Goal: Task Accomplishment & Management: Complete application form

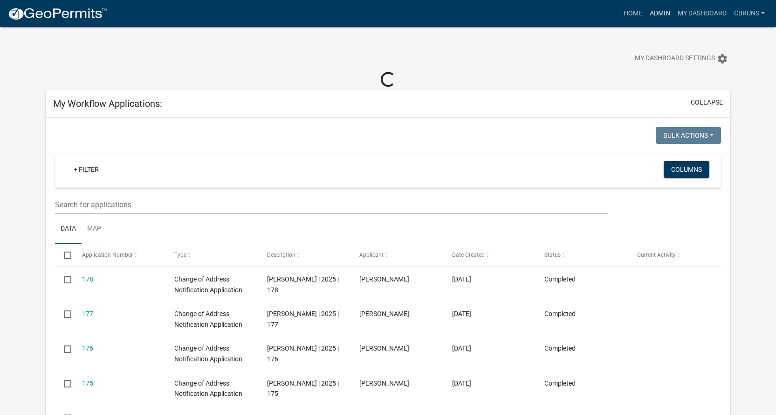
click at [659, 12] on link "Admin" at bounding box center [660, 14] width 28 height 18
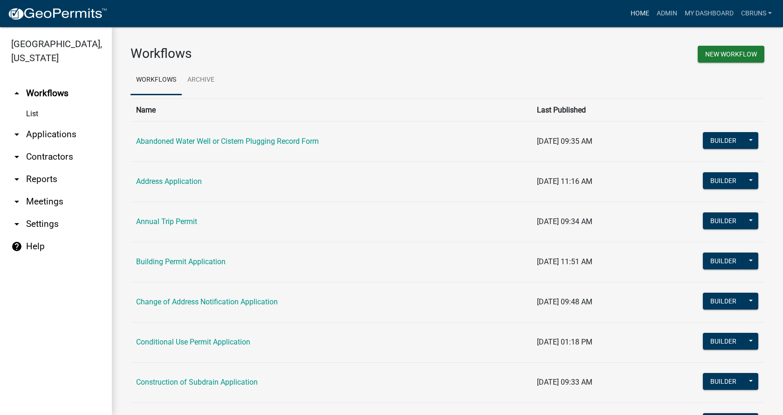
click at [643, 12] on link "Home" at bounding box center [640, 14] width 26 height 18
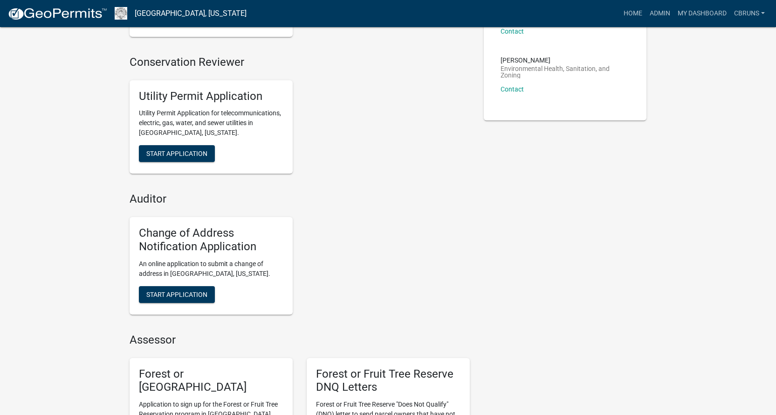
scroll to position [233, 0]
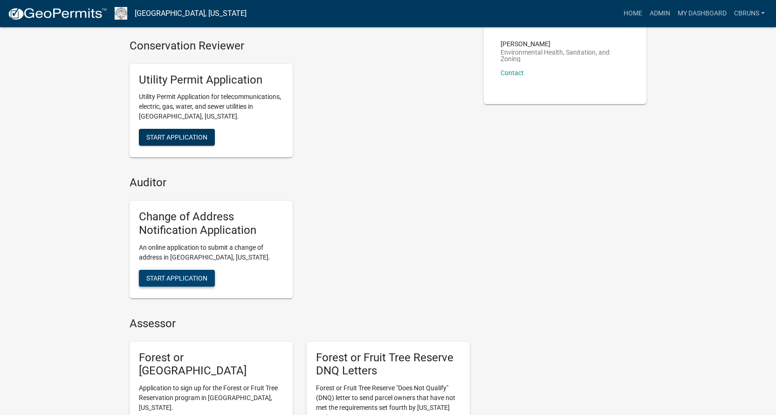
click at [192, 274] on span "Start Application" at bounding box center [176, 277] width 61 height 7
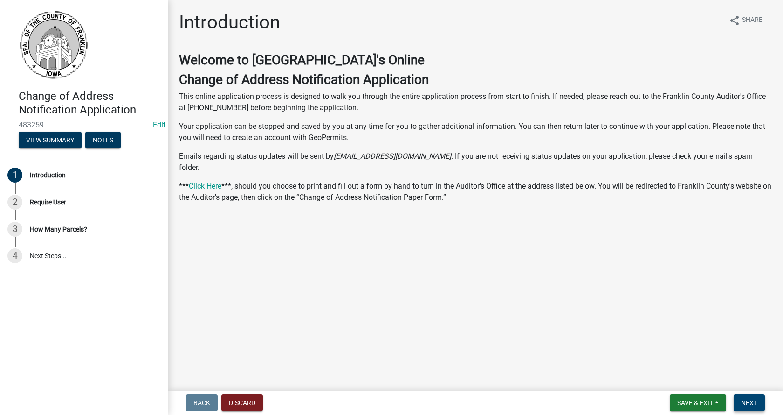
click at [748, 397] on button "Next" at bounding box center [749, 402] width 31 height 17
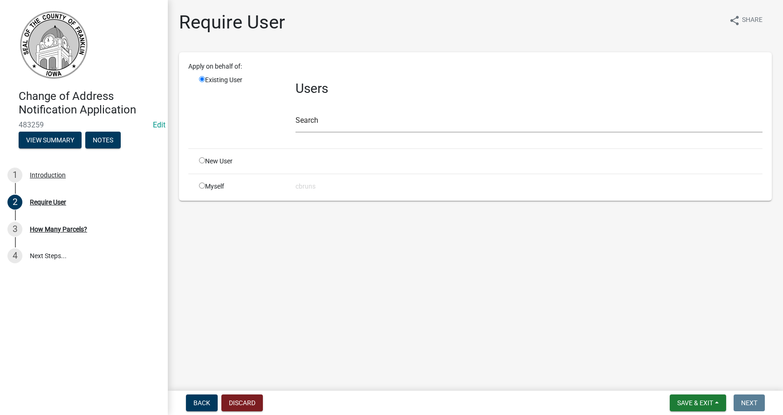
click at [202, 185] on input "radio" at bounding box center [202, 185] width 6 height 6
radio input "true"
radio input "false"
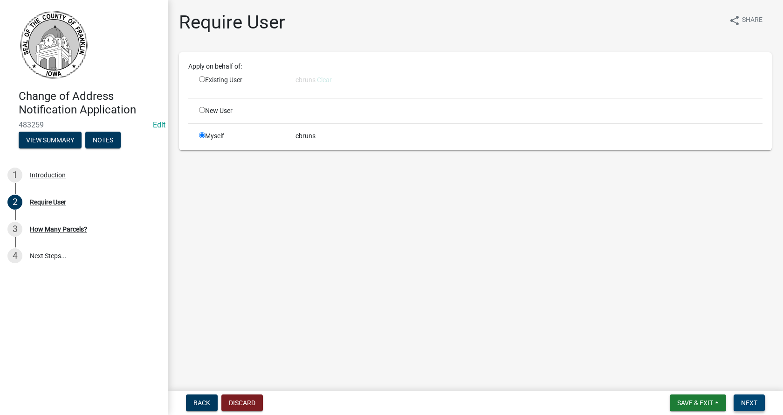
click at [750, 402] on span "Next" at bounding box center [749, 402] width 16 height 7
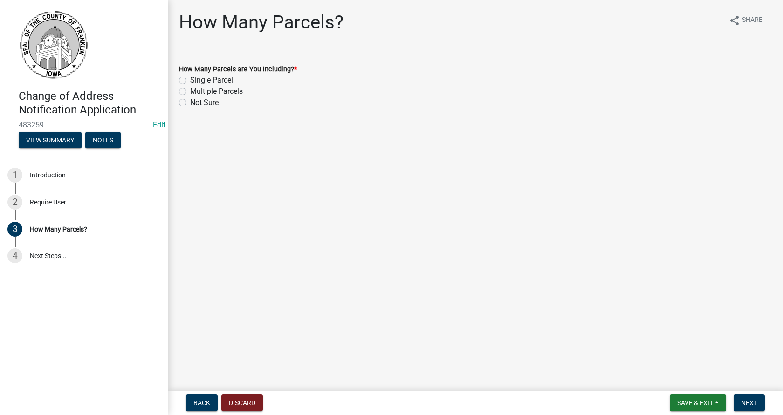
click at [190, 102] on label "Not Sure" at bounding box center [204, 102] width 28 height 11
click at [190, 102] on input "Not Sure" at bounding box center [193, 100] width 6 height 6
radio input "true"
click at [754, 401] on span "Next" at bounding box center [749, 402] width 16 height 7
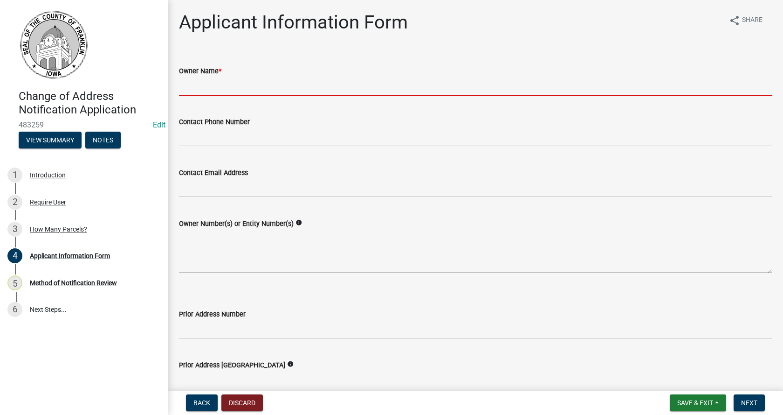
click at [236, 79] on input "Owner Name *" at bounding box center [475, 85] width 593 height 19
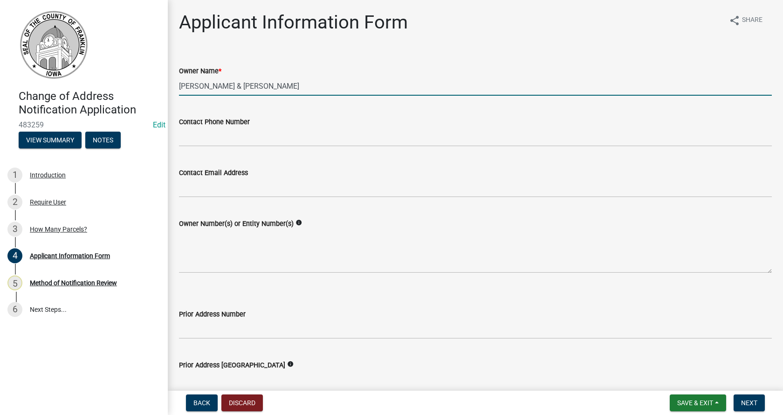
type input "[PERSON_NAME] & [PERSON_NAME]"
click at [222, 257] on textarea "Owner Number(s) or Entity Number(s)" at bounding box center [475, 251] width 593 height 44
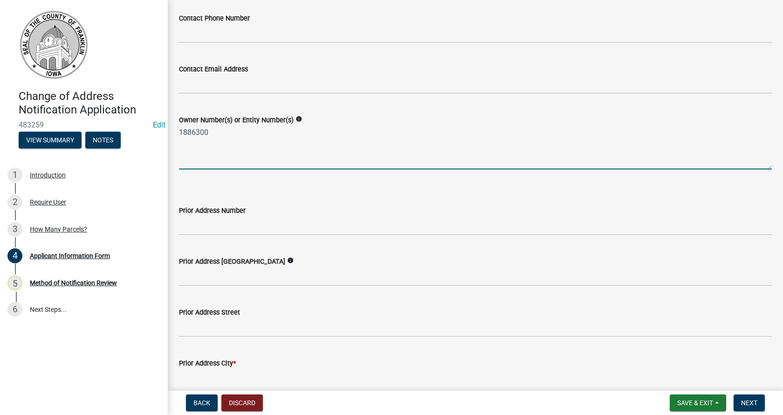
scroll to position [140, 0]
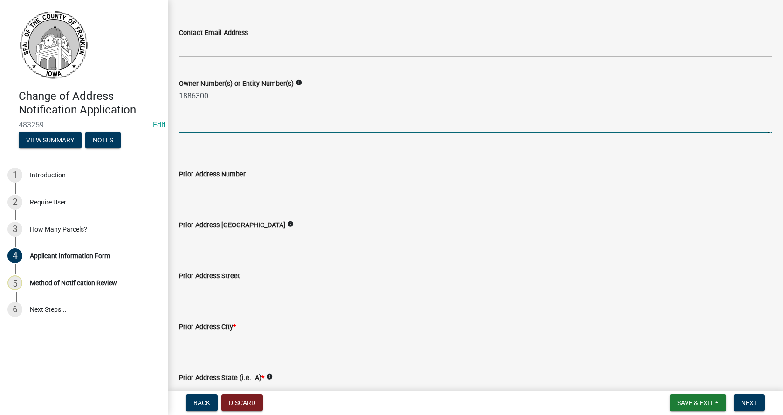
type textarea "1886300"
click at [212, 189] on input "Prior Address Number" at bounding box center [475, 189] width 593 height 19
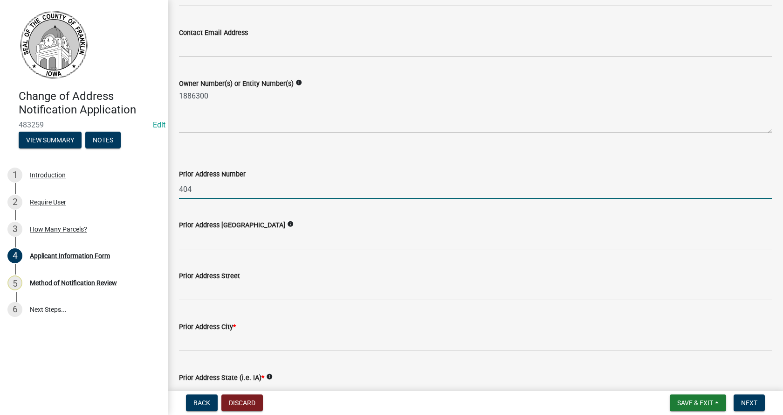
type input "404"
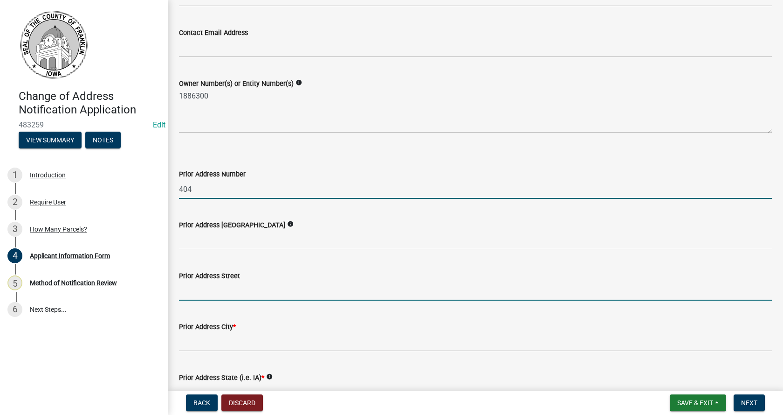
click at [204, 287] on input "Prior Address Street" at bounding box center [475, 290] width 593 height 19
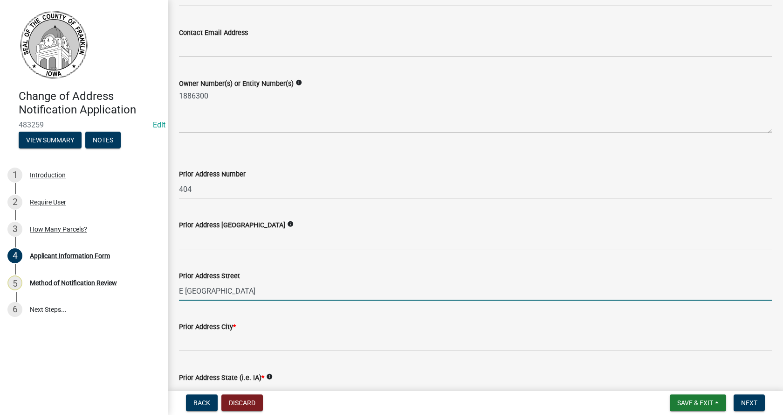
type input "E [GEOGRAPHIC_DATA]"
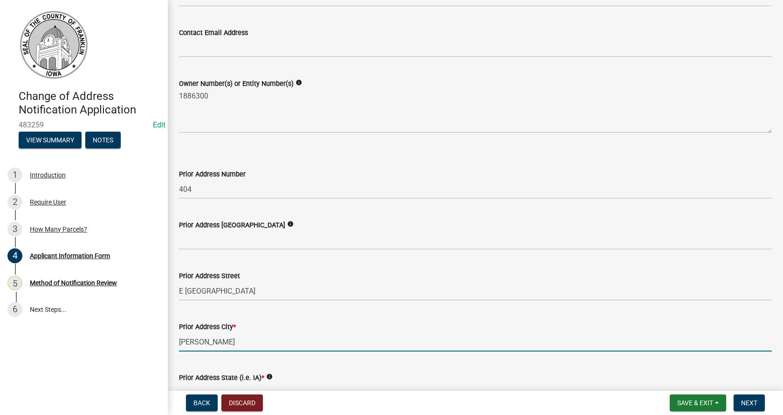
type input "[PERSON_NAME]"
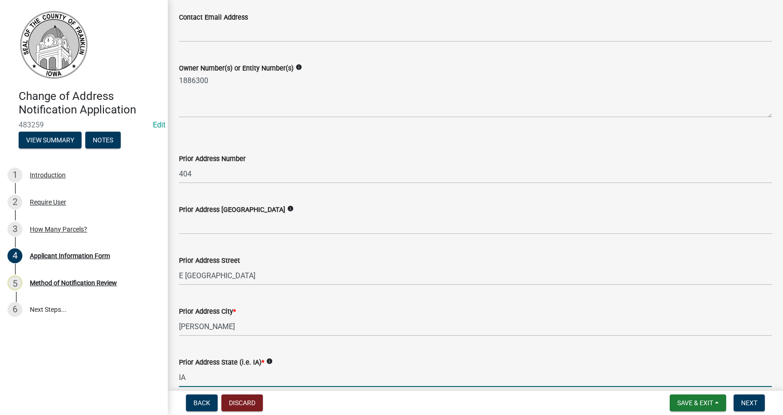
type input "IA"
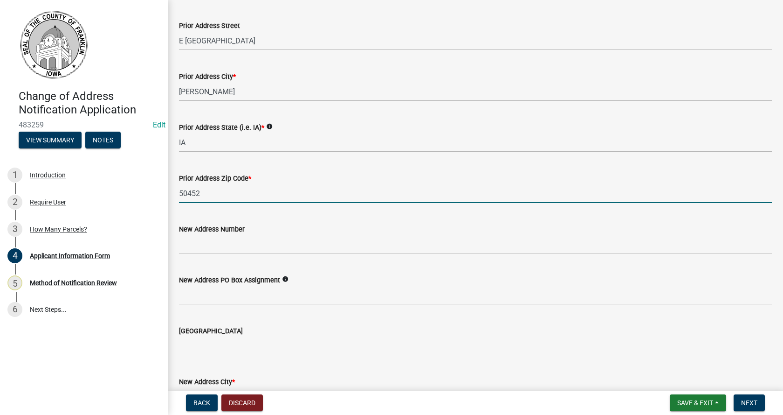
type input "50452"
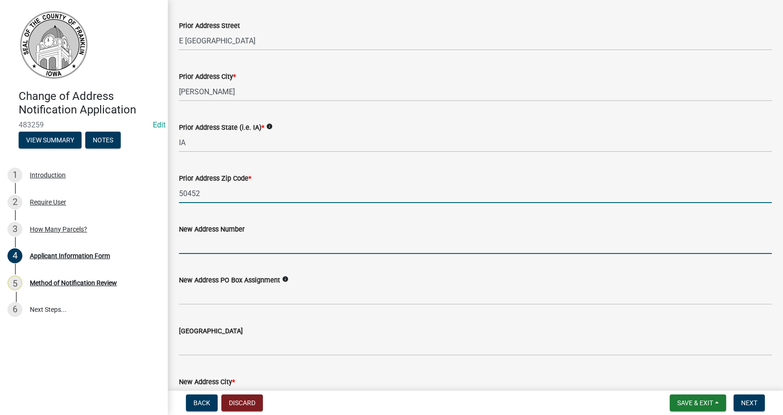
click at [209, 236] on input "New Address Number" at bounding box center [475, 244] width 593 height 19
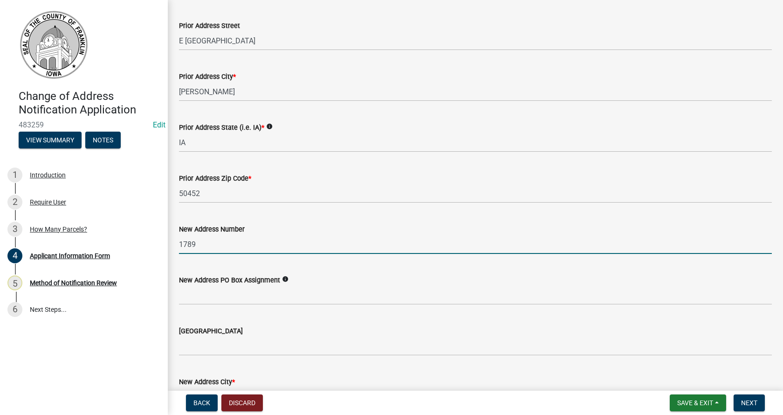
type input "1789"
click at [221, 339] on input "[GEOGRAPHIC_DATA]" at bounding box center [475, 345] width 593 height 19
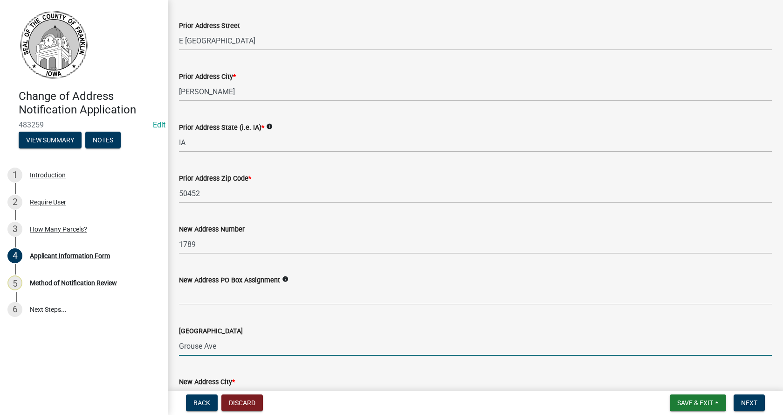
type input "Grouse Ave"
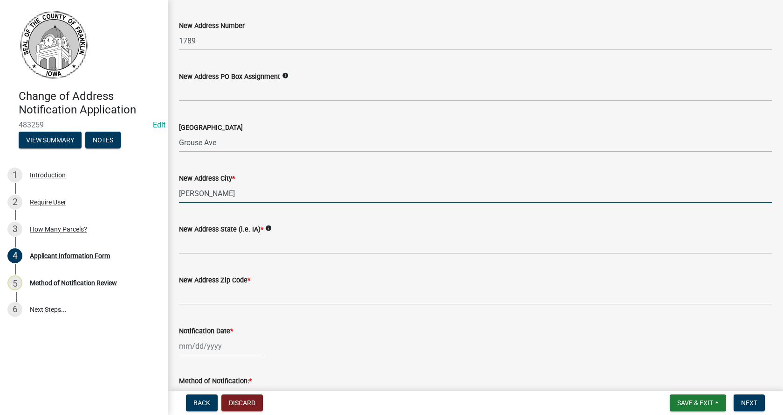
type input "[PERSON_NAME]"
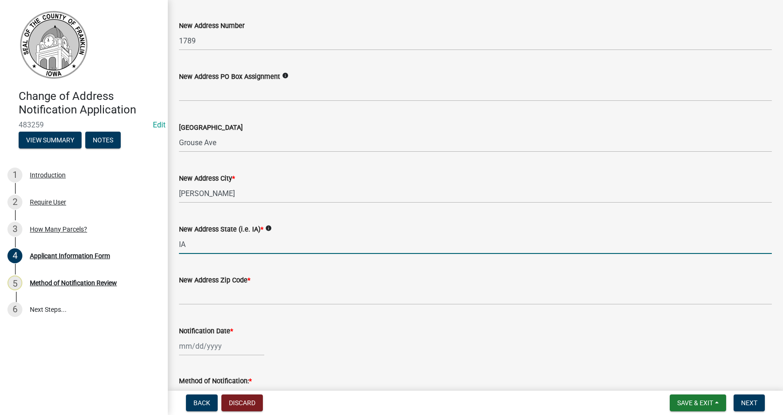
type input "IA"
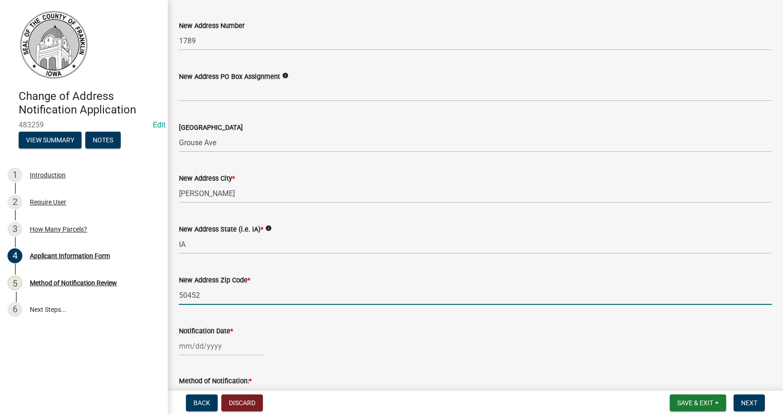
type input "50452"
click at [221, 339] on div at bounding box center [221, 345] width 85 height 19
select select "9"
select select "2025"
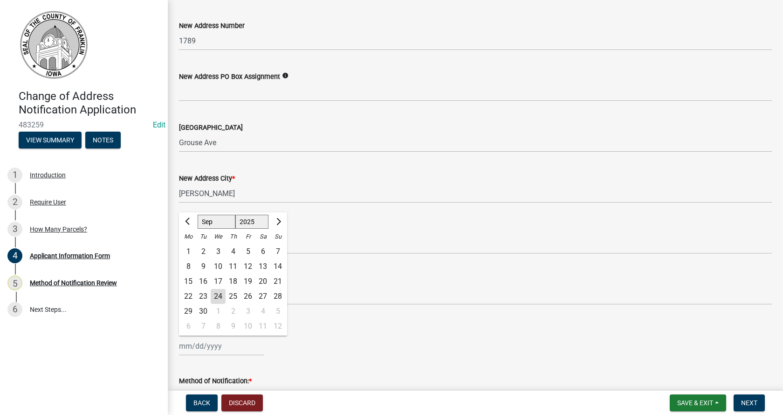
click at [246, 279] on div "19" at bounding box center [248, 281] width 15 height 15
type input "[DATE]"
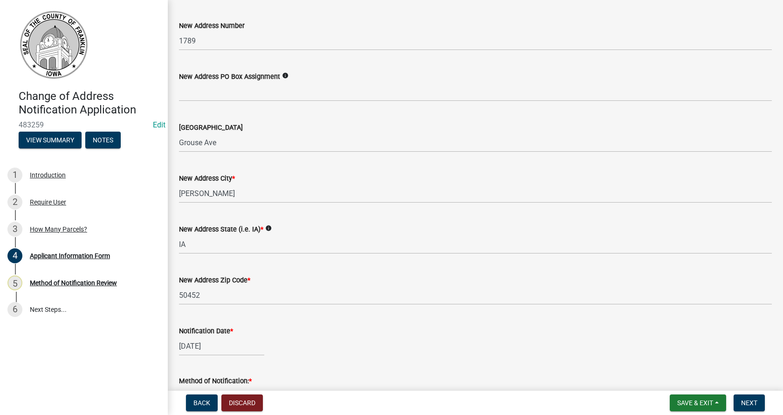
scroll to position [733, 0]
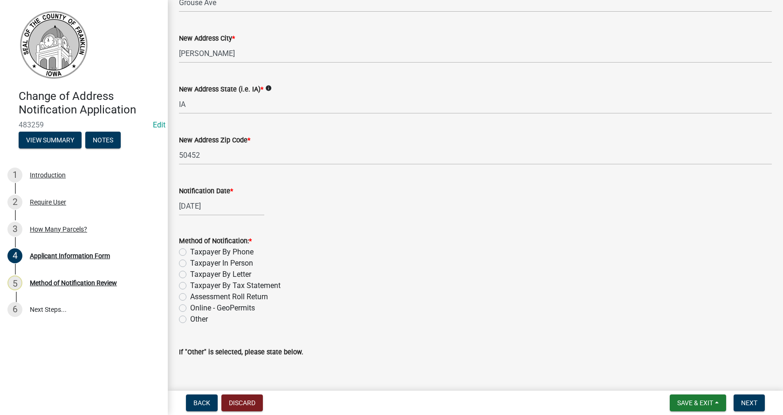
click at [190, 263] on label "Taxpayer In Person" at bounding box center [221, 262] width 63 height 11
click at [190, 263] on input "Taxpayer In Person" at bounding box center [193, 260] width 6 height 6
radio input "true"
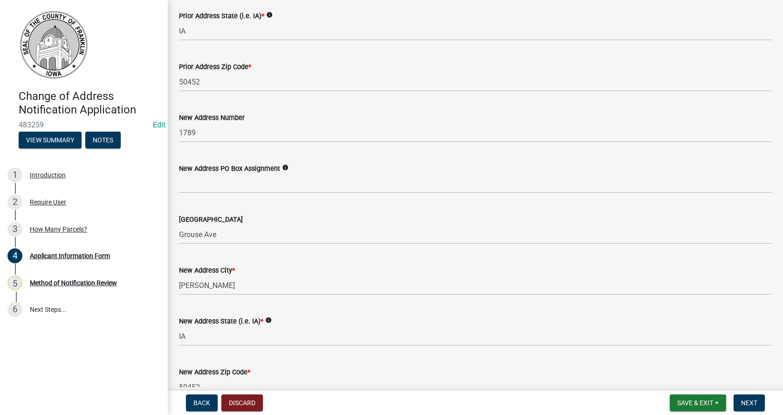
scroll to position [511, 0]
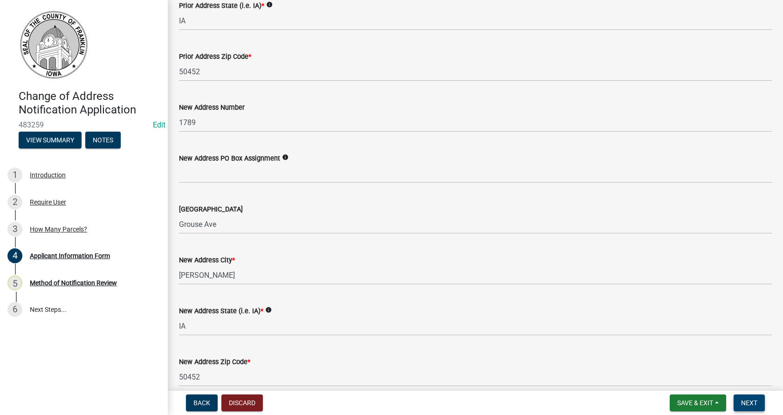
click at [748, 401] on span "Next" at bounding box center [749, 402] width 16 height 7
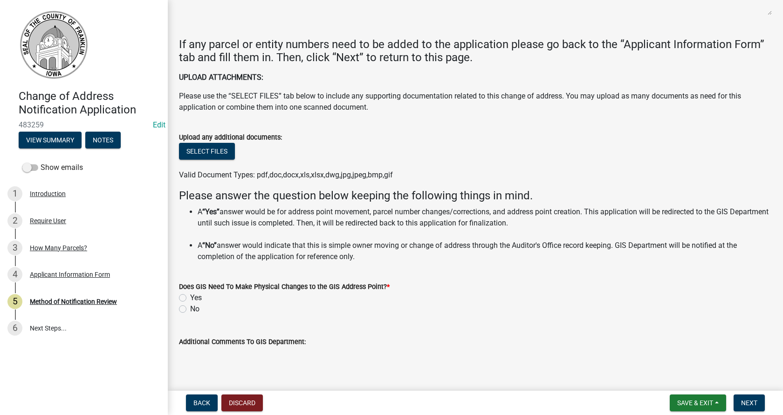
scroll to position [233, 0]
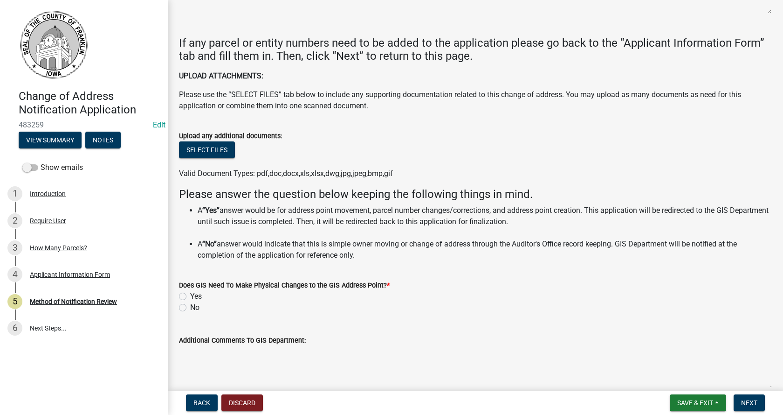
click at [190, 308] on label "No" at bounding box center [194, 307] width 9 height 11
click at [190, 308] on input "No" at bounding box center [193, 305] width 6 height 6
radio input "true"
click at [751, 404] on span "Next" at bounding box center [749, 402] width 16 height 7
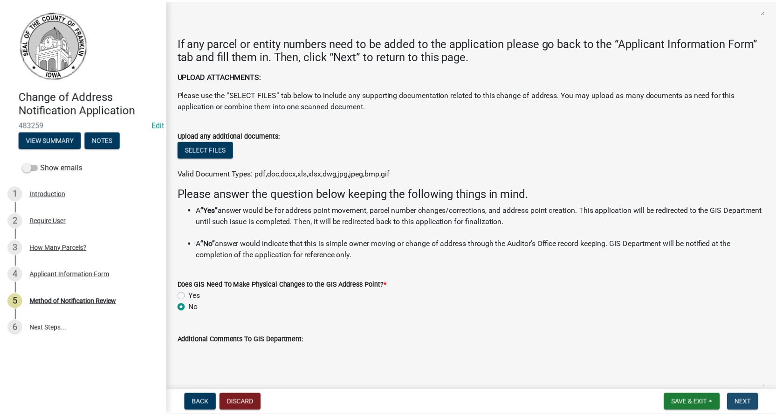
scroll to position [0, 0]
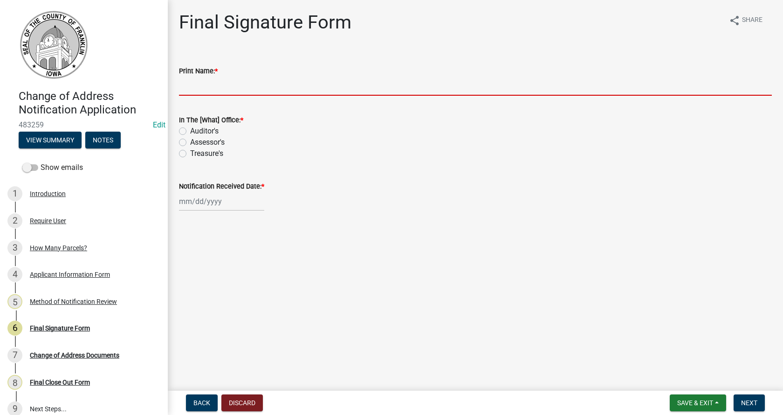
click at [228, 84] on input "Print Name: *" at bounding box center [475, 85] width 593 height 19
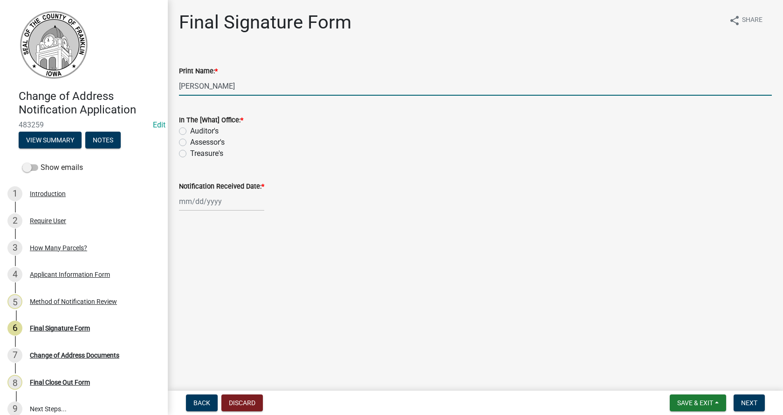
type input "[PERSON_NAME]"
click at [199, 130] on label "Auditor's" at bounding box center [204, 130] width 28 height 11
click at [196, 130] on input "Auditor's" at bounding box center [193, 128] width 6 height 6
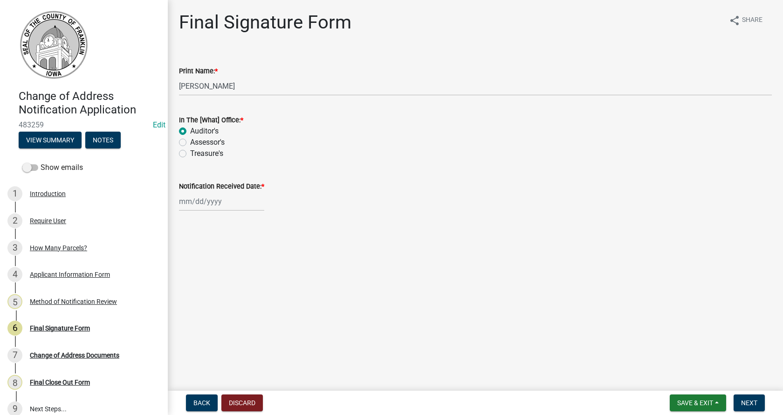
radio input "true"
click at [203, 199] on div at bounding box center [221, 201] width 85 height 19
select select "9"
select select "2025"
click at [215, 291] on div "24" at bounding box center [218, 295] width 15 height 15
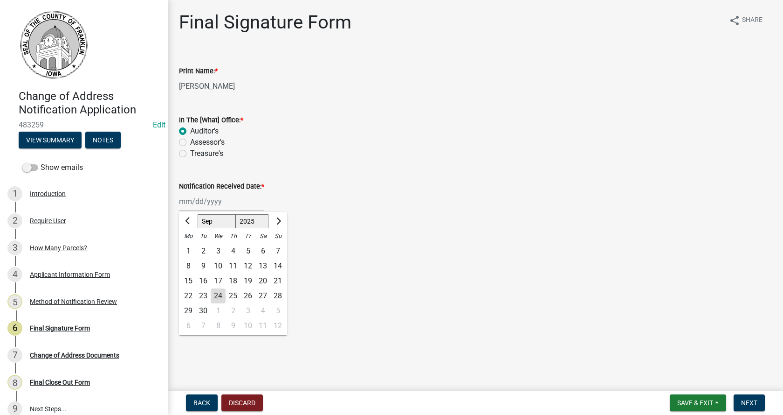
type input "[DATE]"
click at [755, 401] on span "Next" at bounding box center [749, 402] width 16 height 7
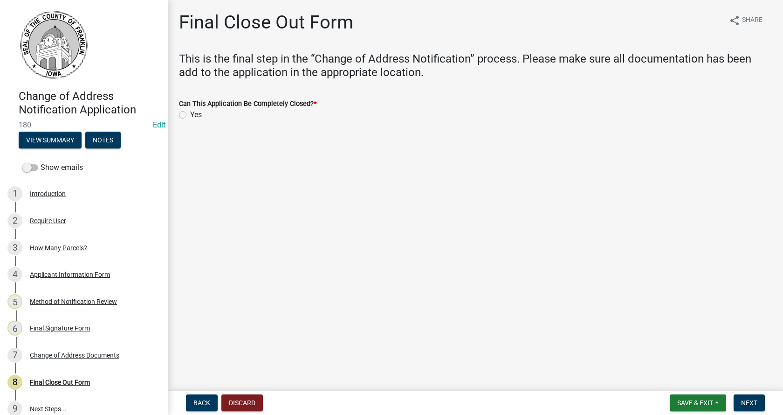
click at [190, 114] on label "Yes" at bounding box center [196, 114] width 12 height 11
click at [190, 114] on input "Yes" at bounding box center [193, 112] width 6 height 6
radio input "true"
click at [745, 402] on span "Next" at bounding box center [749, 402] width 16 height 7
